Goal: Task Accomplishment & Management: Complete application form

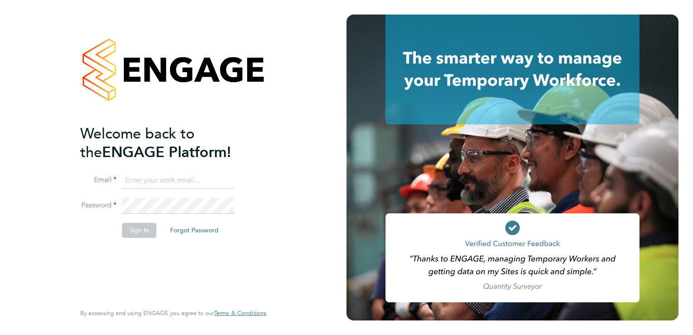
type input "[PERSON_NAME][EMAIL_ADDRESS][PERSON_NAME][DOMAIN_NAME]"
click at [135, 233] on button "Sign In" at bounding box center [139, 230] width 34 height 15
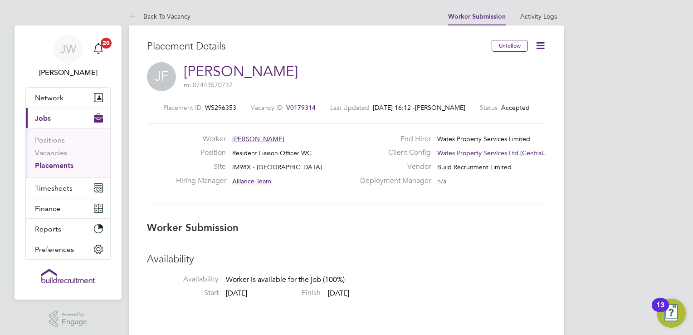
click at [541, 48] on icon at bounding box center [540, 45] width 11 height 11
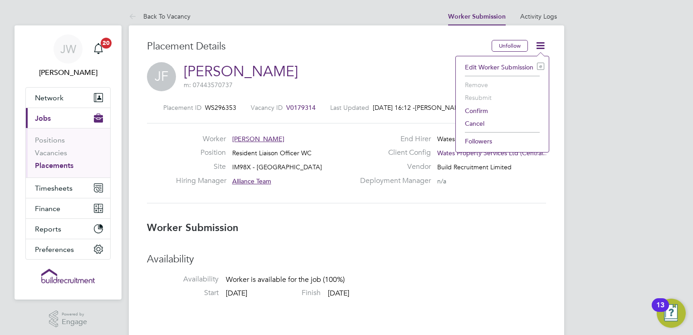
click at [474, 113] on li "Confirm" at bounding box center [503, 110] width 84 height 13
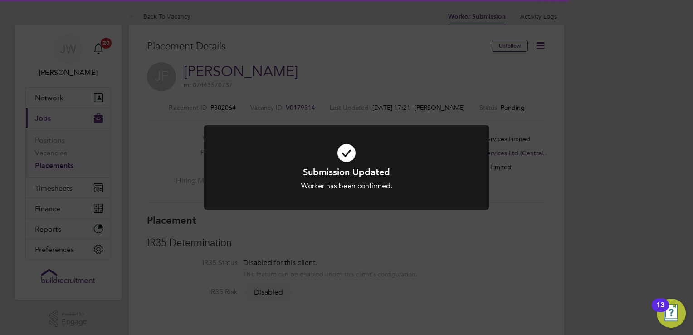
scroll to position [4, 5]
